Goal: Find specific page/section

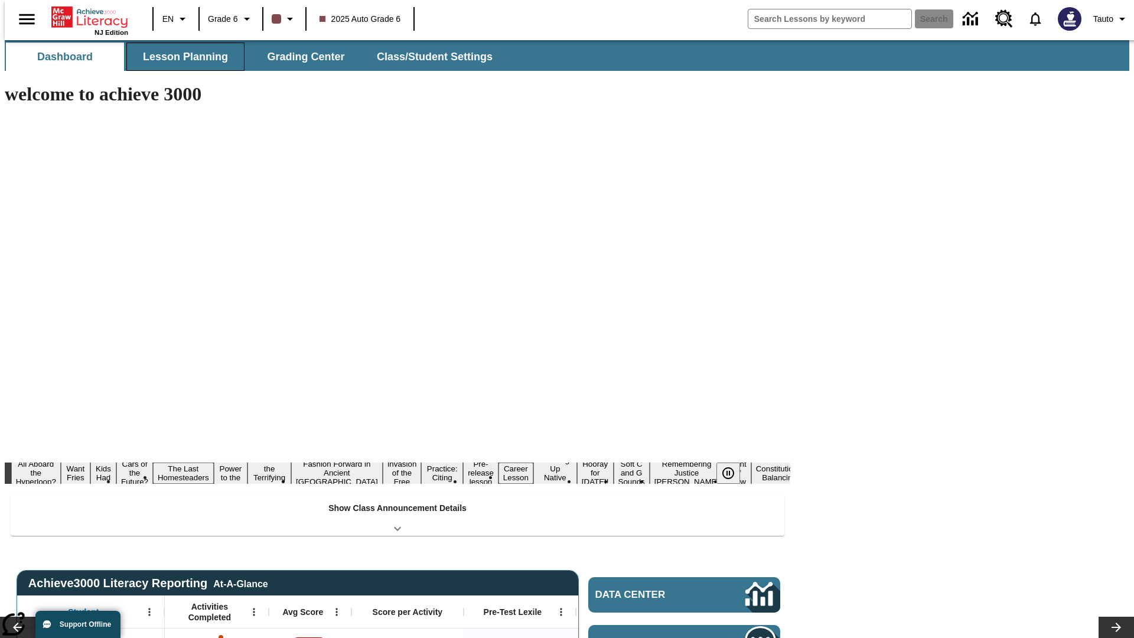
click at [181, 57] on button "Lesson Planning" at bounding box center [185, 57] width 118 height 28
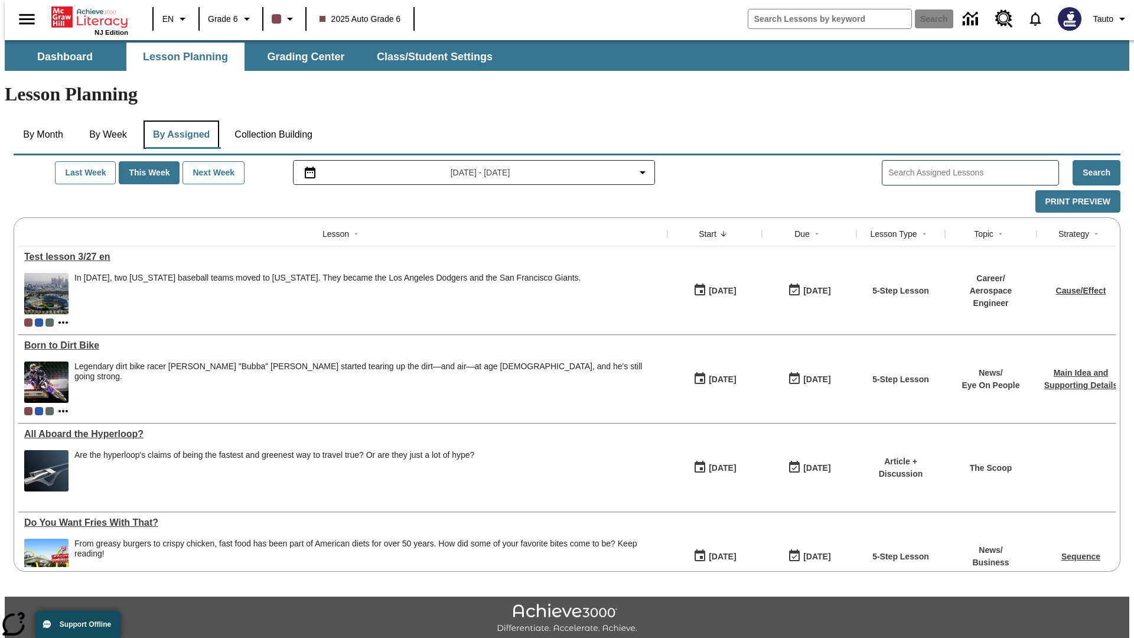
click at [178, 121] on button "By Assigned" at bounding box center [182, 135] width 76 height 28
type input "Test lesson 3/27 en"
